Goal: Find specific page/section: Find specific page/section

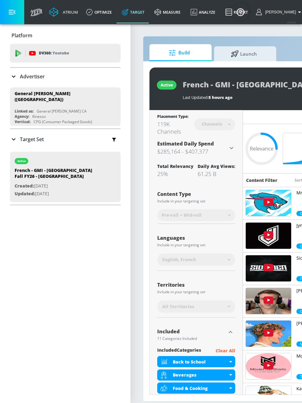
click at [252, 49] on span "Launch" at bounding box center [244, 52] width 47 height 15
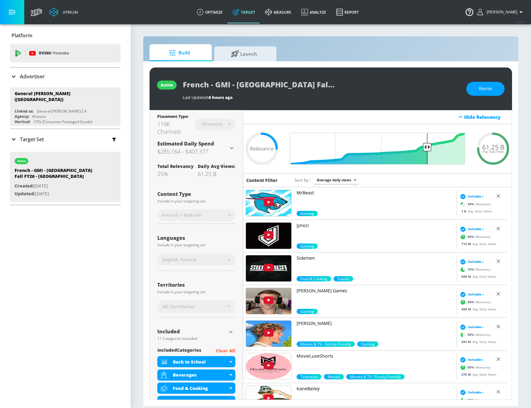
click at [116, 259] on div "Platform DV360: Youtube DV360: Youtube Advertiser Sort By A-Z asc ​ Add Account…" at bounding box center [65, 216] width 131 height 384
click at [234, 57] on span "Launch" at bounding box center [244, 52] width 47 height 15
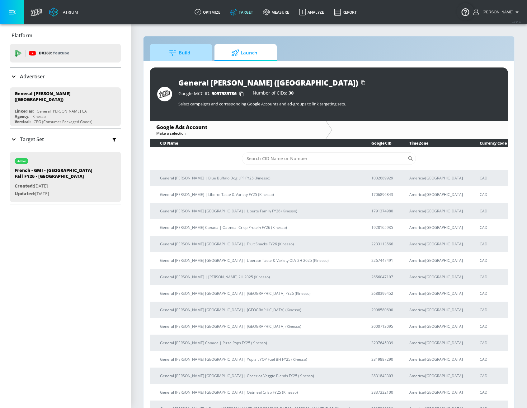
click at [198, 53] on span "Build" at bounding box center [179, 52] width 47 height 15
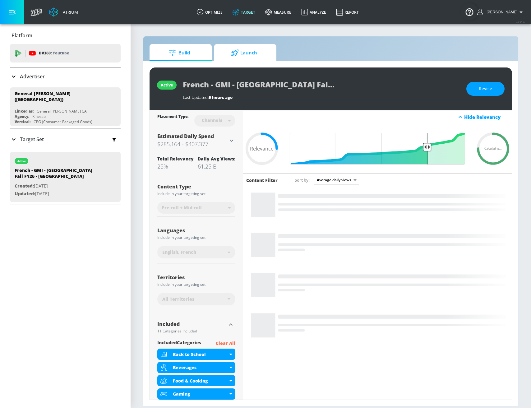
click at [240, 51] on span "Launch" at bounding box center [244, 52] width 47 height 15
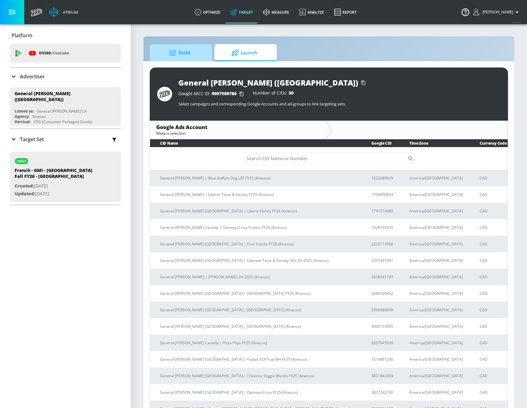
click at [181, 54] on span "Build" at bounding box center [179, 52] width 47 height 15
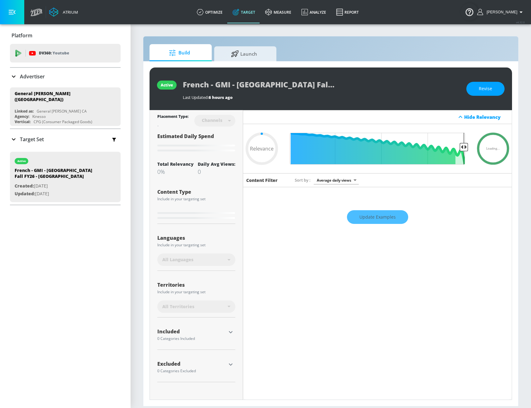
click at [297, 213] on div "Update Examples" at bounding box center [377, 217] width 269 height 22
click at [246, 55] on span "Launch" at bounding box center [244, 52] width 47 height 15
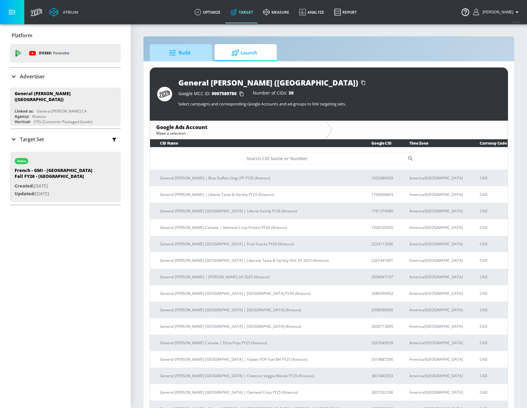
click at [190, 52] on span "Build" at bounding box center [179, 52] width 47 height 15
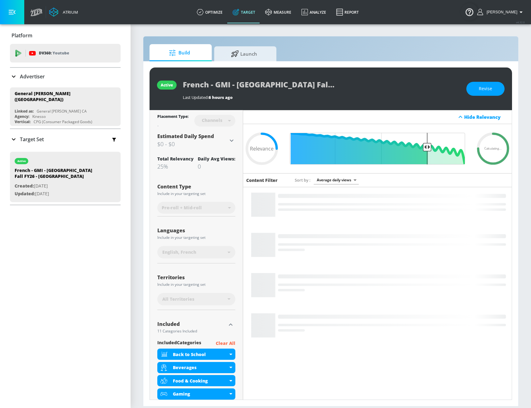
click at [521, 9] on icon "button" at bounding box center [521, 11] width 7 height 7
click at [433, 46] on div at bounding box center [265, 204] width 531 height 408
